Goal: Task Accomplishment & Management: Use online tool/utility

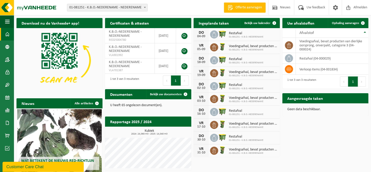
click at [294, 100] on h2 "Aangevraagde taken" at bounding box center [305, 98] width 46 height 10
click at [348, 24] on span "Ophaling aanvragen" at bounding box center [345, 23] width 27 height 3
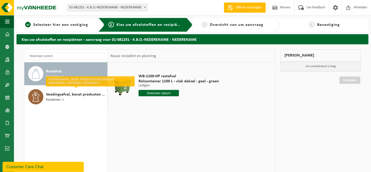
click at [169, 93] on input "text" at bounding box center [159, 93] width 40 height 6
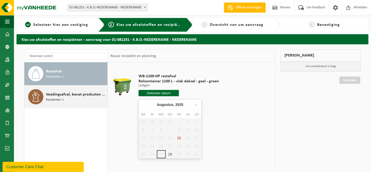
click at [54, 102] on span "Recipiënten: 1" at bounding box center [55, 100] width 18 height 5
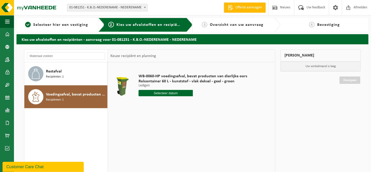
click at [173, 93] on input "text" at bounding box center [166, 93] width 54 height 6
click at [179, 154] on div "29" at bounding box center [179, 154] width 9 height 8
type input "Van 2025-08-29"
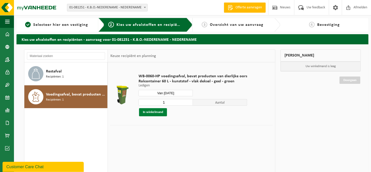
click at [153, 112] on button "In winkelmand" at bounding box center [153, 112] width 28 height 8
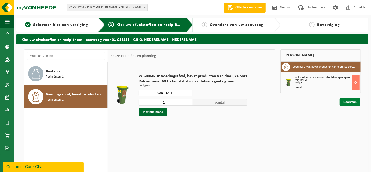
click at [347, 102] on link "Doorgaan" at bounding box center [349, 101] width 21 height 7
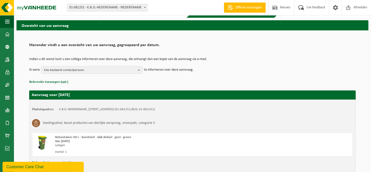
scroll to position [45, 0]
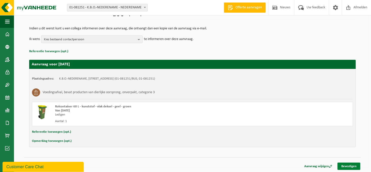
click at [349, 167] on link "Bevestigen" at bounding box center [348, 166] width 23 height 7
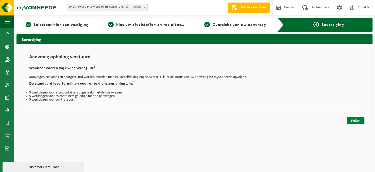
click at [361, 121] on link "Sluiten" at bounding box center [355, 120] width 17 height 7
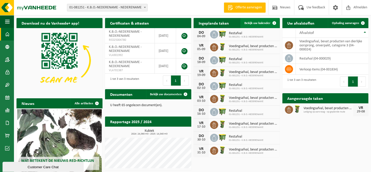
click at [264, 24] on span "Bekijk uw kalender" at bounding box center [257, 23] width 26 height 3
